Goal: Information Seeking & Learning: Find specific fact

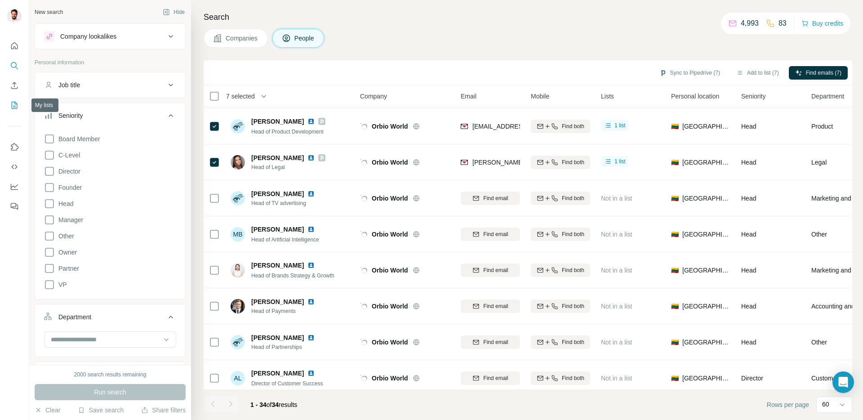
click at [10, 111] on button "My lists" at bounding box center [14, 105] width 14 height 16
click at [11, 106] on icon "My lists" at bounding box center [14, 105] width 9 height 9
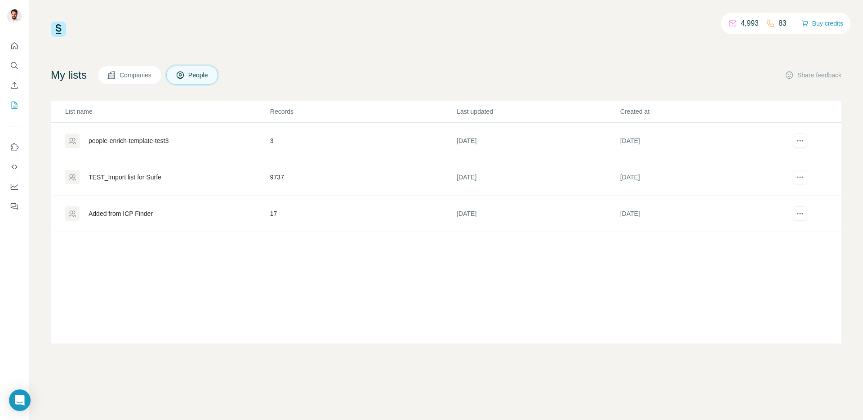
click at [130, 79] on span "Companies" at bounding box center [136, 75] width 33 height 9
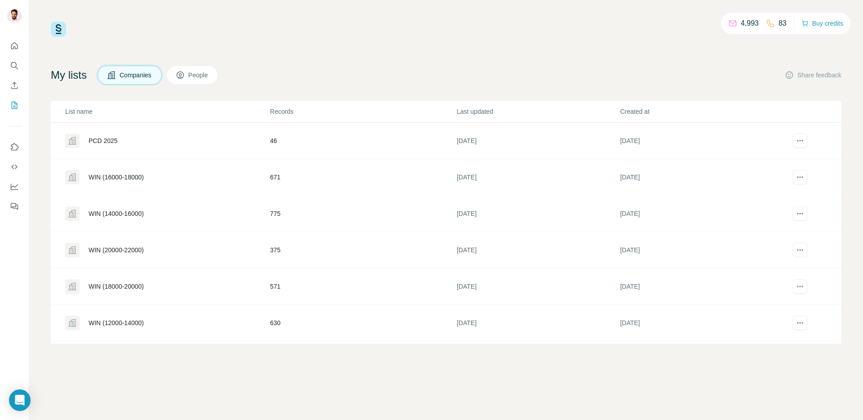
click at [136, 182] on div "WIN (16000-18000)" at bounding box center [167, 177] width 204 height 14
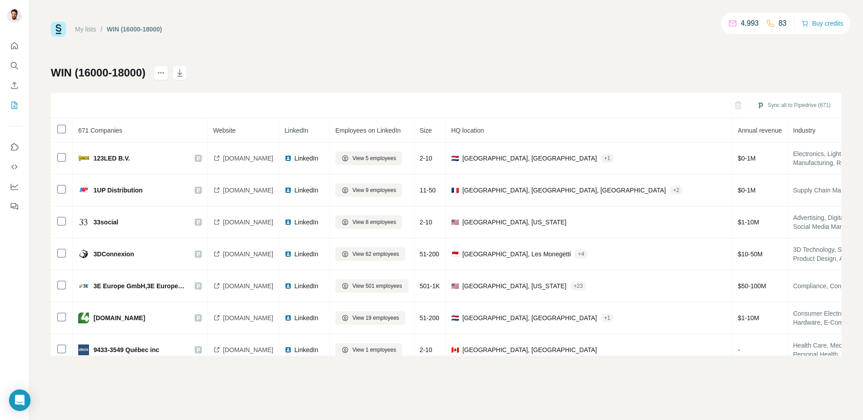
click at [459, 45] on div "My lists / WIN (16000-18000) 4,993 83 Buy credits WIN (16000-18000) Sync all to…" at bounding box center [446, 189] width 790 height 334
drag, startPoint x: 88, startPoint y: 130, endPoint x: 122, endPoint y: 128, distance: 34.2
click at [122, 128] on th "671 Companies" at bounding box center [140, 130] width 135 height 24
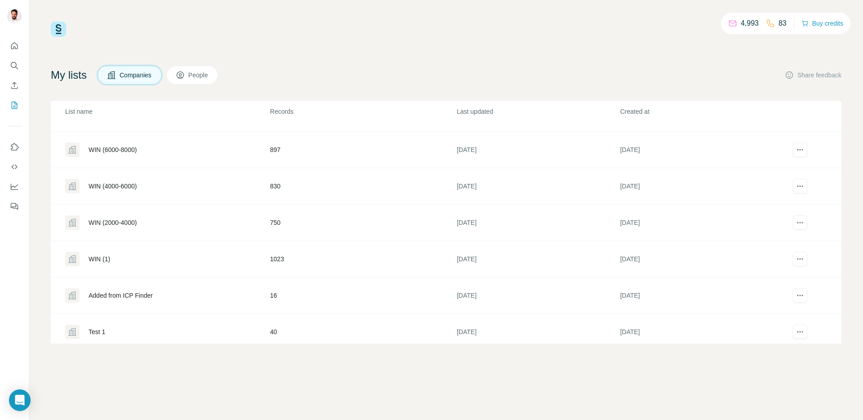
scroll to position [280, 0]
click at [133, 297] on div "Added from ICP Finder" at bounding box center [121, 297] width 64 height 9
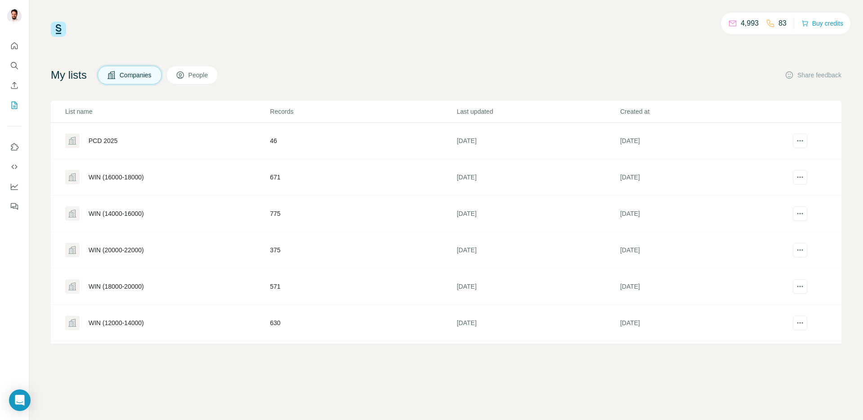
drag, startPoint x: 403, startPoint y: 249, endPoint x: 764, endPoint y: 270, distance: 362.3
click at [764, 270] on tbody "PCD 2025 46 [DATE] [DATE] WIN (16000-18000) 671 [DATE] [DATE] WIN (14000-16000)…" at bounding box center [446, 378] width 790 height 510
click at [106, 40] on div "4,993 83 Buy credits My lists Companies People Share feedback List name Records…" at bounding box center [446, 183] width 790 height 322
click at [14, 48] on icon "Quick start" at bounding box center [14, 45] width 9 height 9
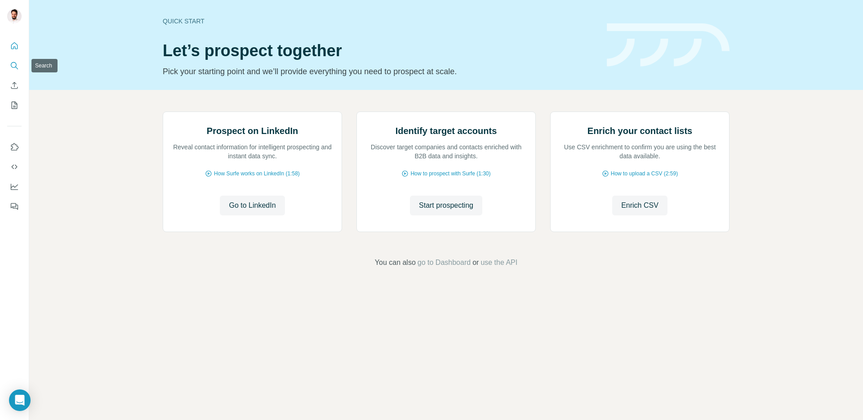
click at [12, 72] on button "Search" at bounding box center [14, 66] width 14 height 16
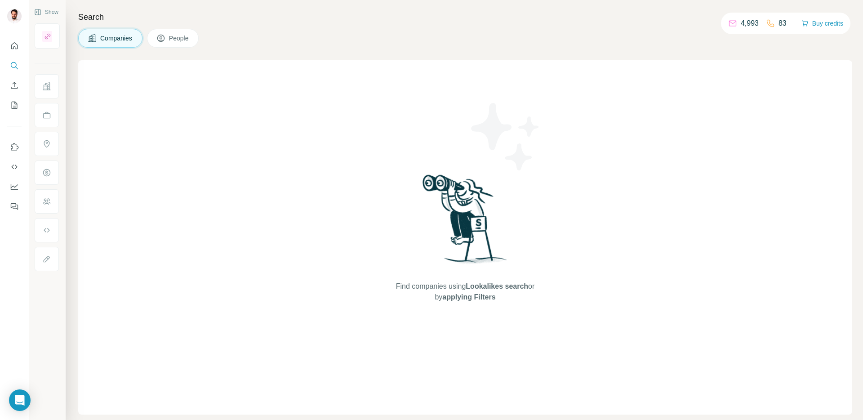
click at [236, 37] on div "Companies People" at bounding box center [465, 38] width 774 height 19
click at [10, 83] on icon "Enrich CSV" at bounding box center [14, 85] width 9 height 9
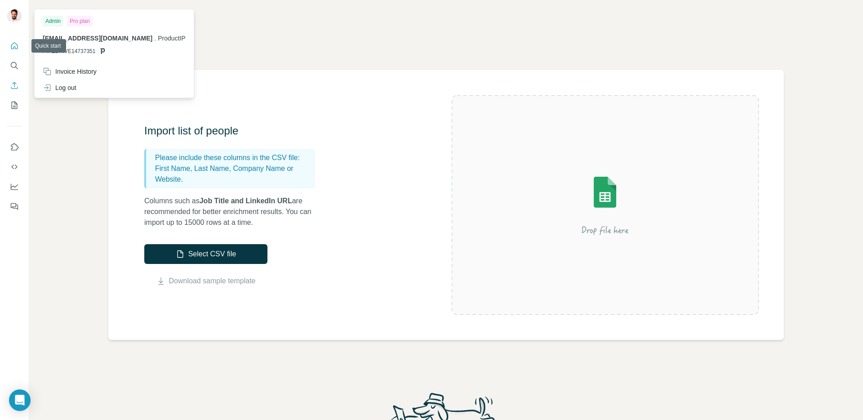
click at [15, 46] on icon "Quick start" at bounding box center [14, 45] width 9 height 9
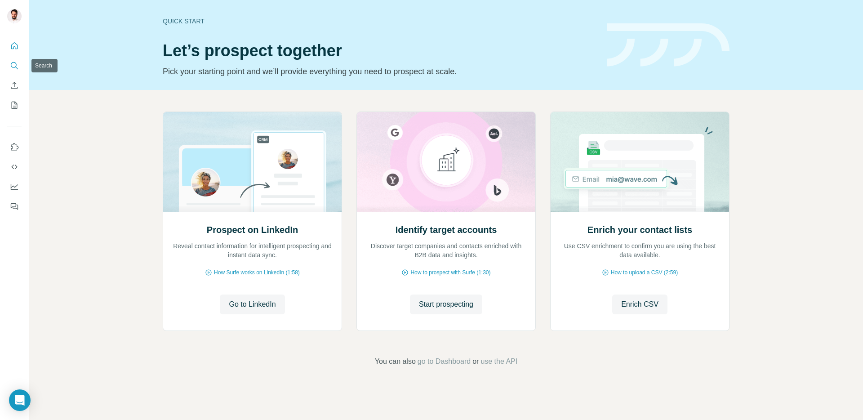
click at [18, 62] on icon "Search" at bounding box center [14, 65] width 9 height 9
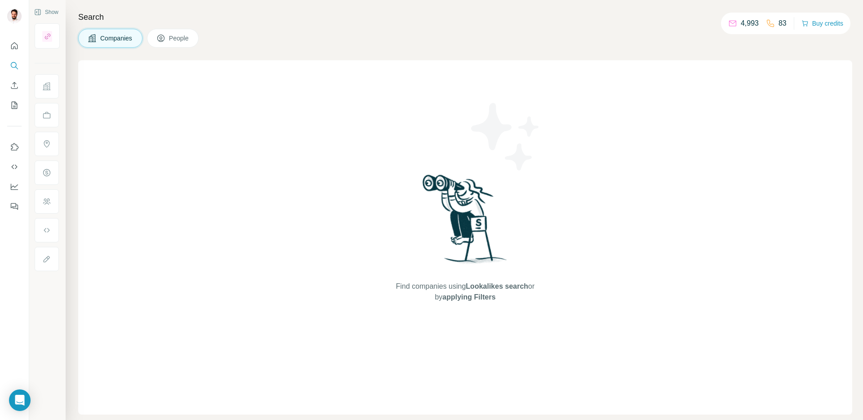
click at [562, 35] on div "Companies People" at bounding box center [465, 38] width 774 height 19
click at [552, 23] on h4 "Search" at bounding box center [465, 17] width 774 height 13
click at [14, 66] on icon "Search" at bounding box center [14, 65] width 9 height 9
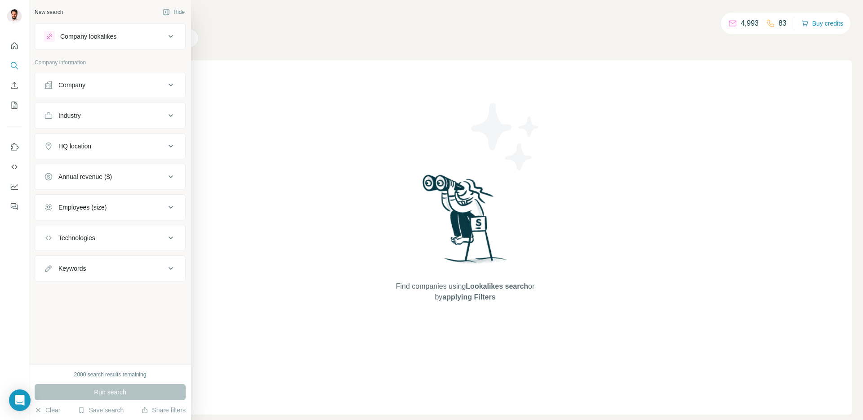
click at [83, 76] on button "Company" at bounding box center [110, 85] width 150 height 22
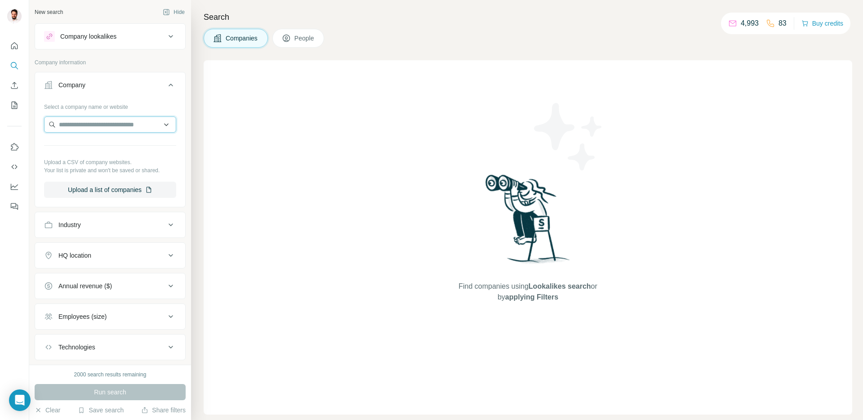
click at [85, 125] on input "text" at bounding box center [110, 124] width 132 height 16
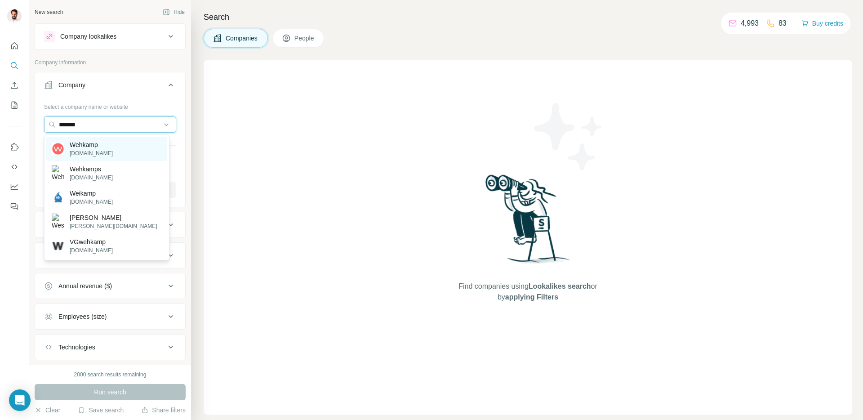
type input "*******"
click at [98, 147] on p "Wehkamp" at bounding box center [91, 144] width 43 height 9
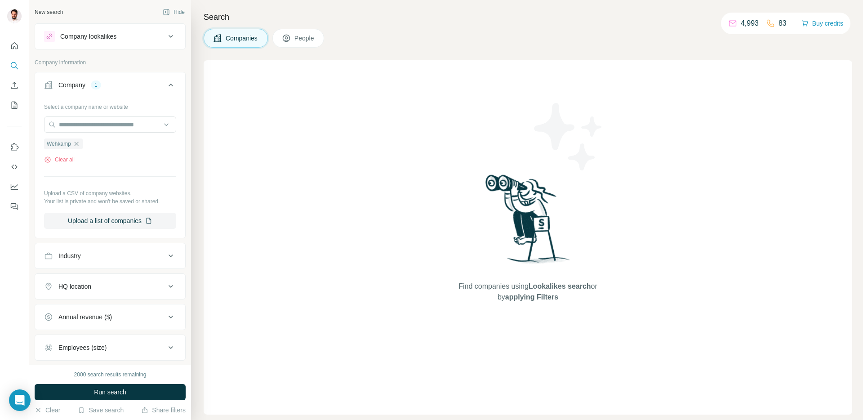
click at [324, 34] on div "Companies People" at bounding box center [264, 38] width 120 height 19
click at [296, 43] on button "People" at bounding box center [298, 38] width 52 height 19
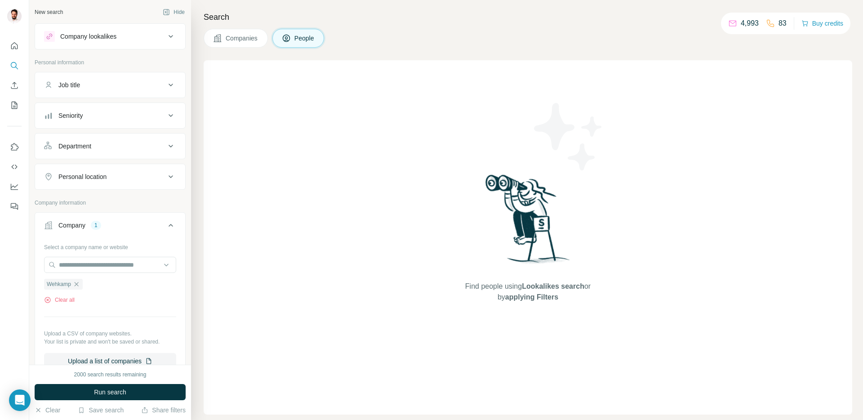
click at [87, 113] on div "Seniority" at bounding box center [104, 115] width 121 height 9
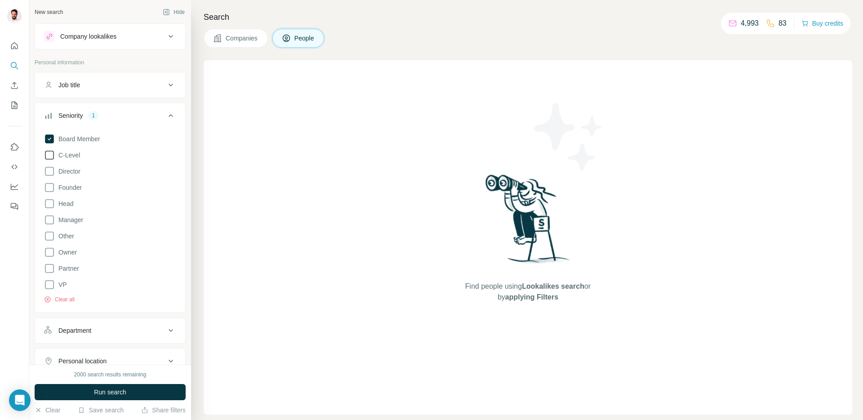
click at [68, 150] on label "C-Level" at bounding box center [62, 155] width 36 height 11
click at [67, 164] on div "Board Member C-Level Director Founder Head Manager Other Owner Partner VP Clear…" at bounding box center [110, 216] width 132 height 173
click at [73, 184] on span "Founder" at bounding box center [68, 187] width 27 height 9
click at [67, 204] on span "Head" at bounding box center [64, 203] width 18 height 9
click at [99, 335] on button "Department" at bounding box center [110, 330] width 150 height 22
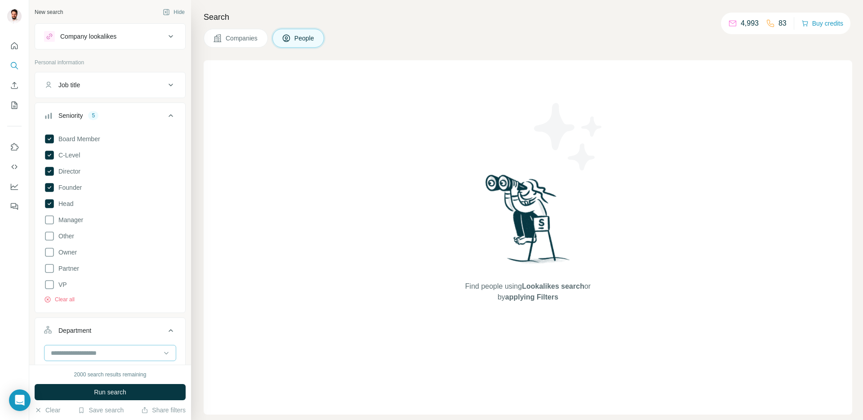
click at [87, 351] on input at bounding box center [105, 353] width 111 height 10
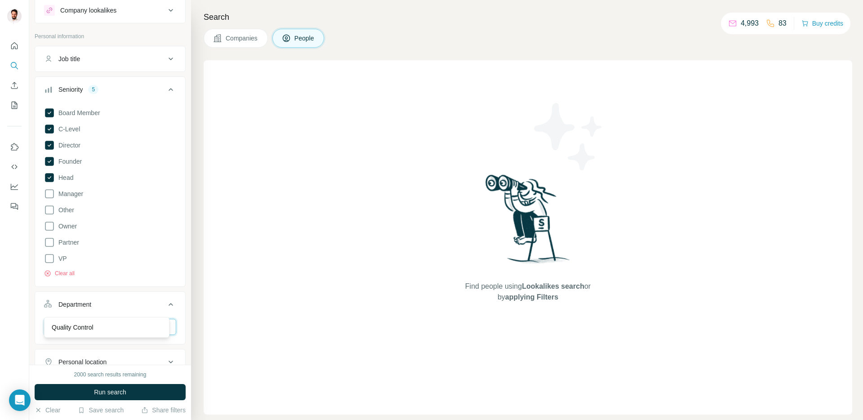
scroll to position [78, 0]
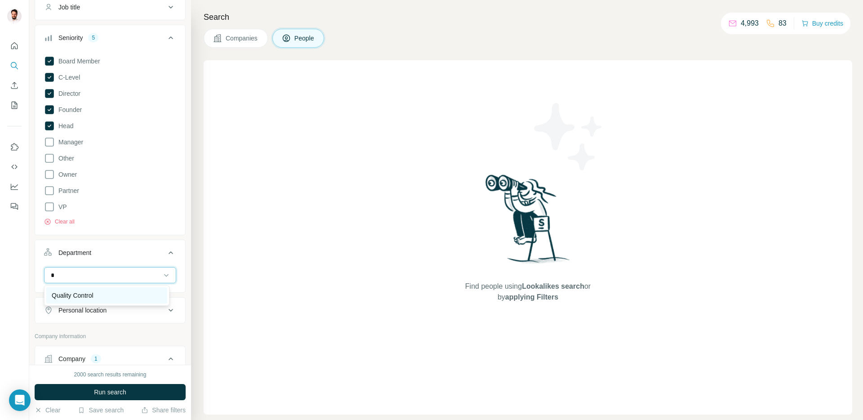
type input "*"
click at [92, 298] on p "Quality Control" at bounding box center [73, 295] width 42 height 9
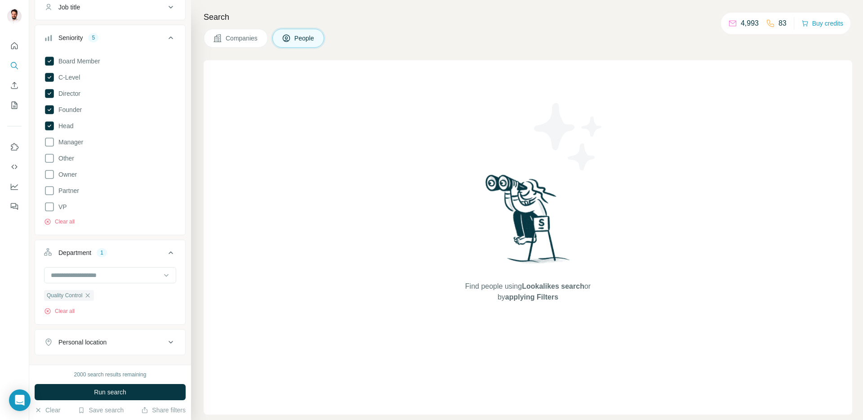
click at [120, 390] on span "Run search" at bounding box center [110, 391] width 32 height 9
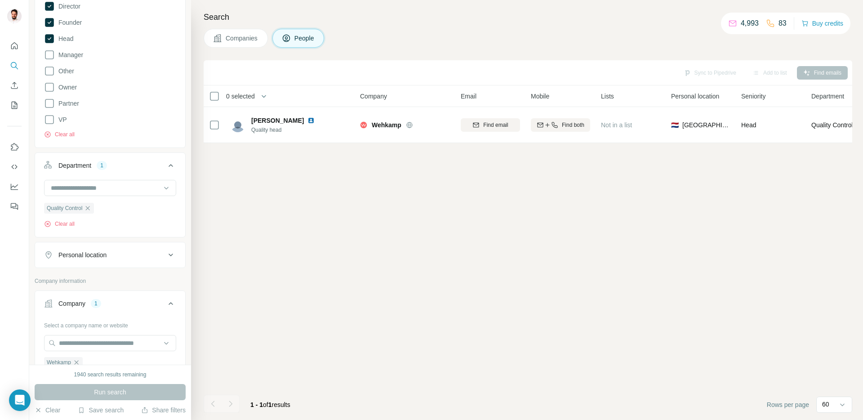
scroll to position [172, 0]
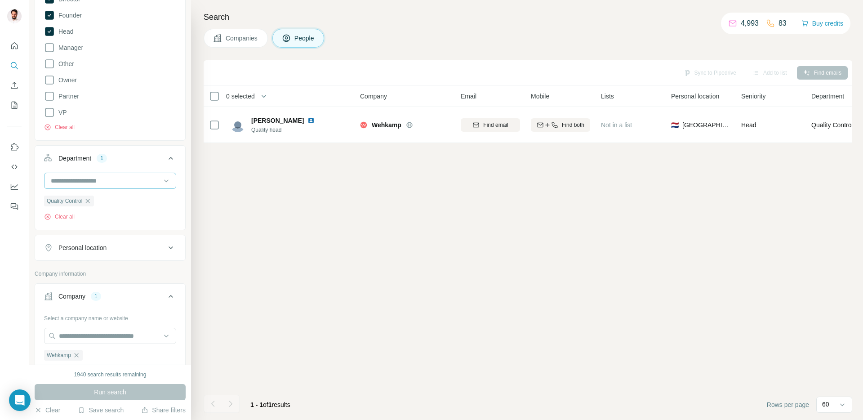
click at [129, 174] on div at bounding box center [105, 180] width 111 height 15
type input "***"
click at [49, 197] on div "Legal" at bounding box center [106, 201] width 121 height 16
drag, startPoint x: 102, startPoint y: 390, endPoint x: 130, endPoint y: 402, distance: 30.5
click at [102, 390] on span "Run search" at bounding box center [110, 391] width 32 height 9
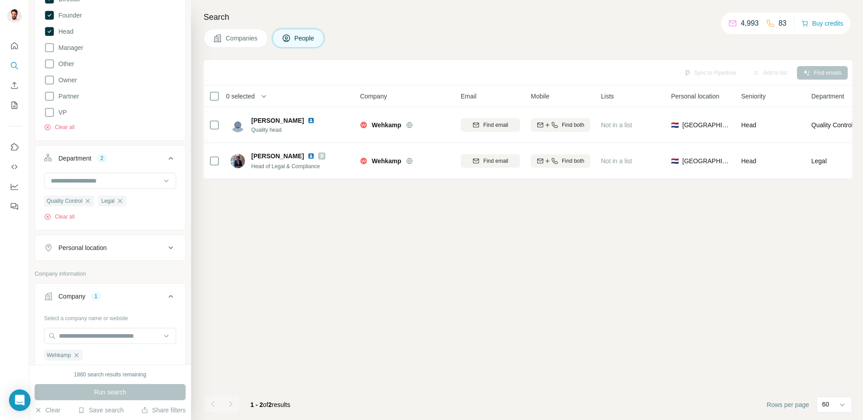
click at [216, 86] on th "0 selected" at bounding box center [276, 96] width 144 height 22
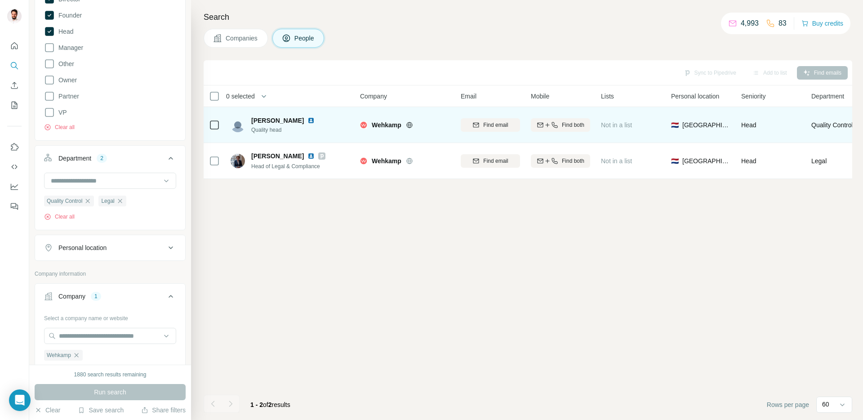
click at [311, 120] on img at bounding box center [310, 120] width 7 height 7
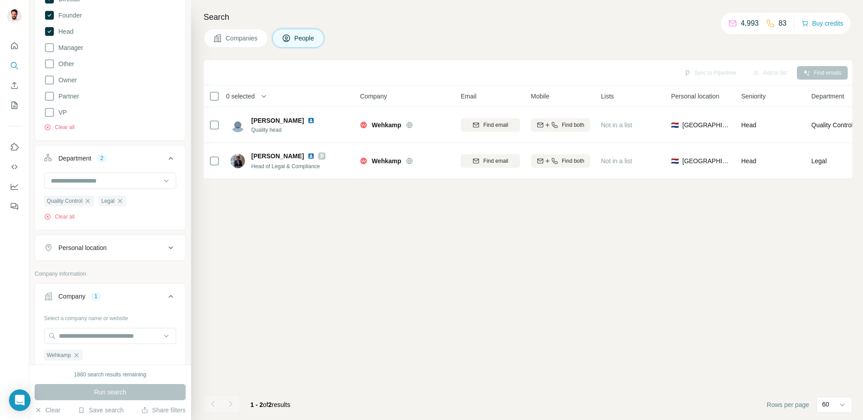
click at [279, 259] on div "Sync to Pipedrive Add to list Find emails 0 selected People Company Email Mobil…" at bounding box center [528, 239] width 648 height 359
click at [381, 18] on h4 "Search" at bounding box center [528, 17] width 648 height 13
